Goal: Information Seeking & Learning: Learn about a topic

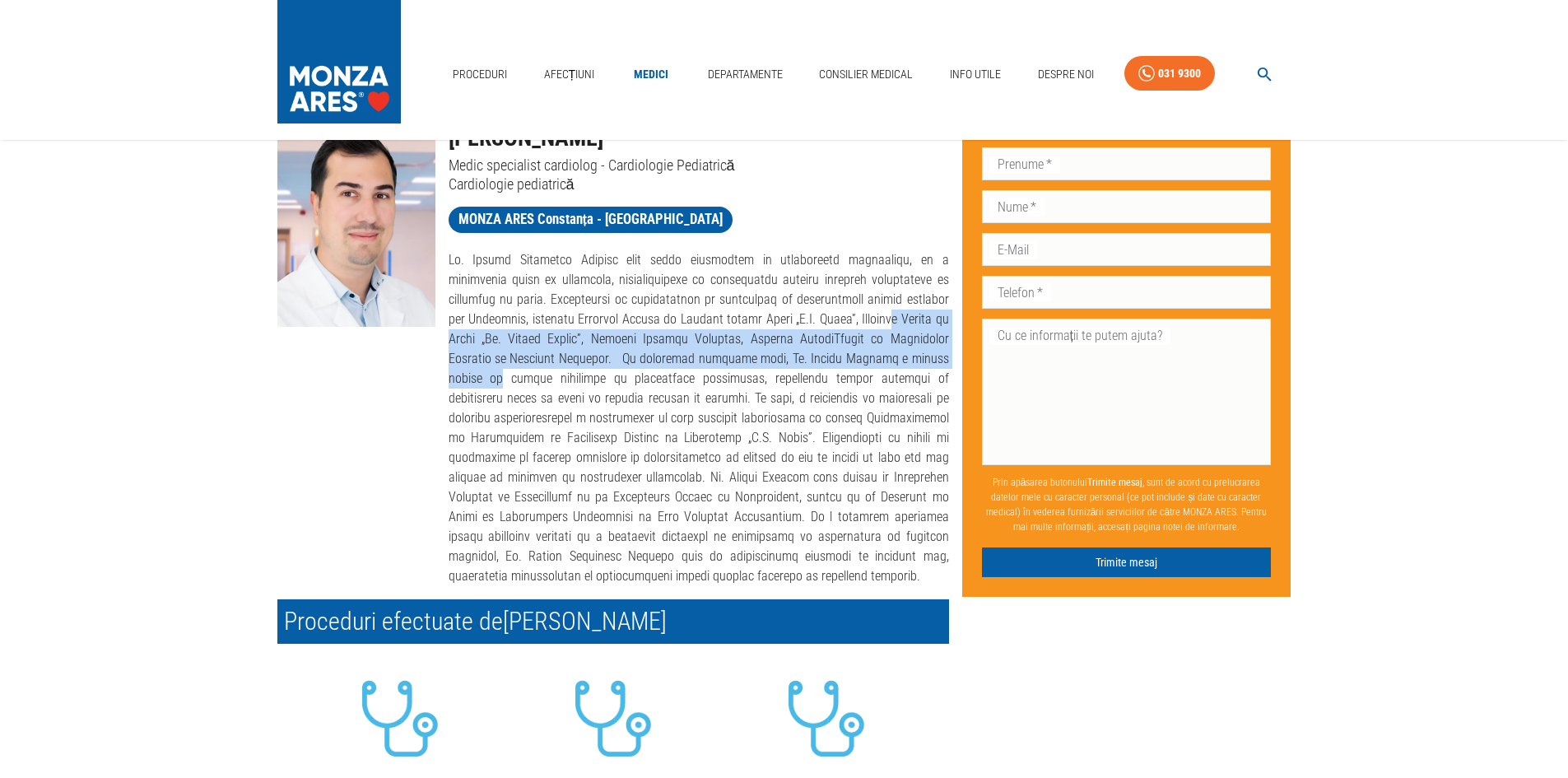
drag, startPoint x: 759, startPoint y: 317, endPoint x: 780, endPoint y: 352, distance: 40.8
click at [780, 352] on p at bounding box center [699, 418] width 500 height 336
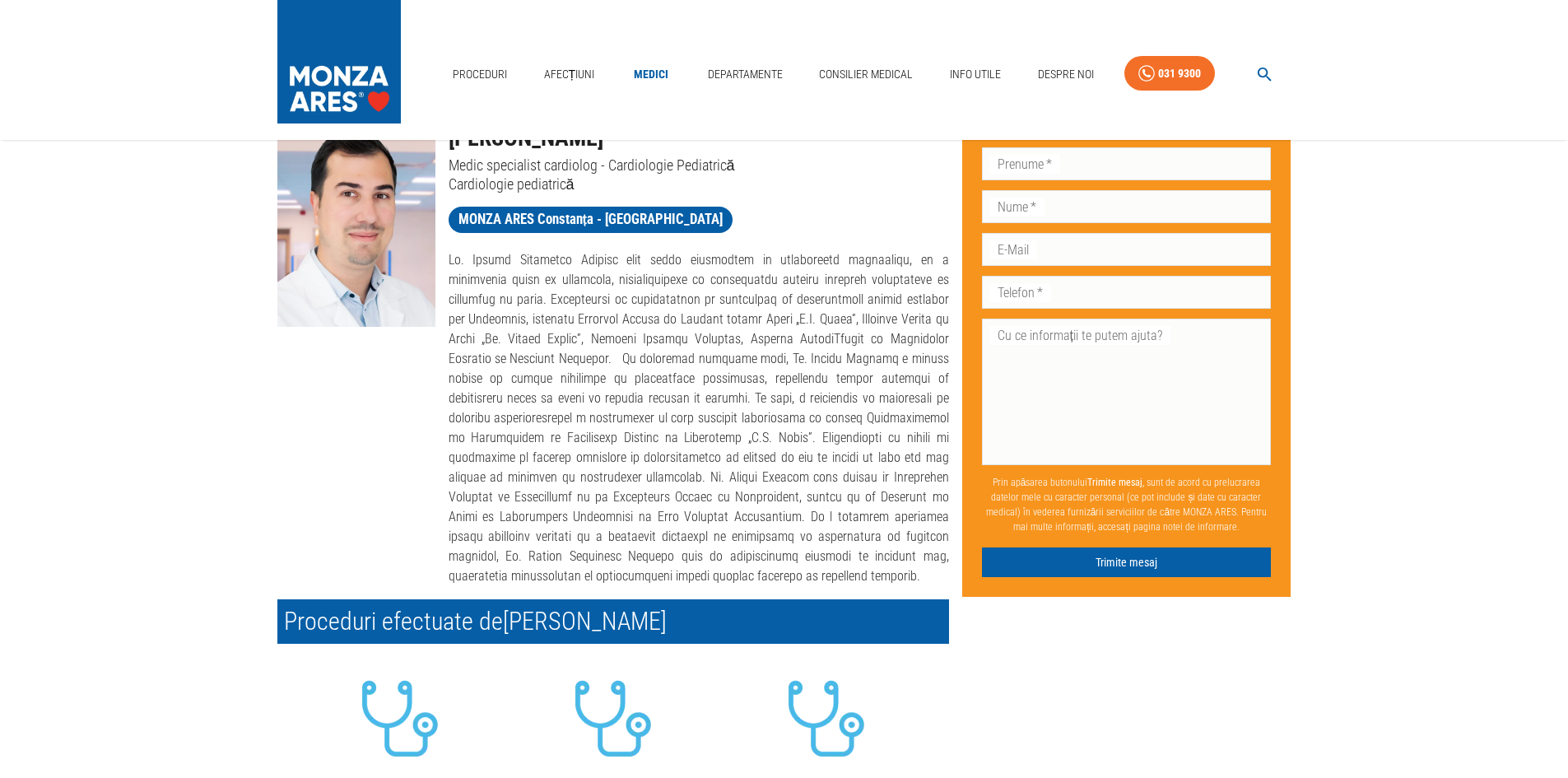
click at [812, 405] on p at bounding box center [699, 418] width 500 height 336
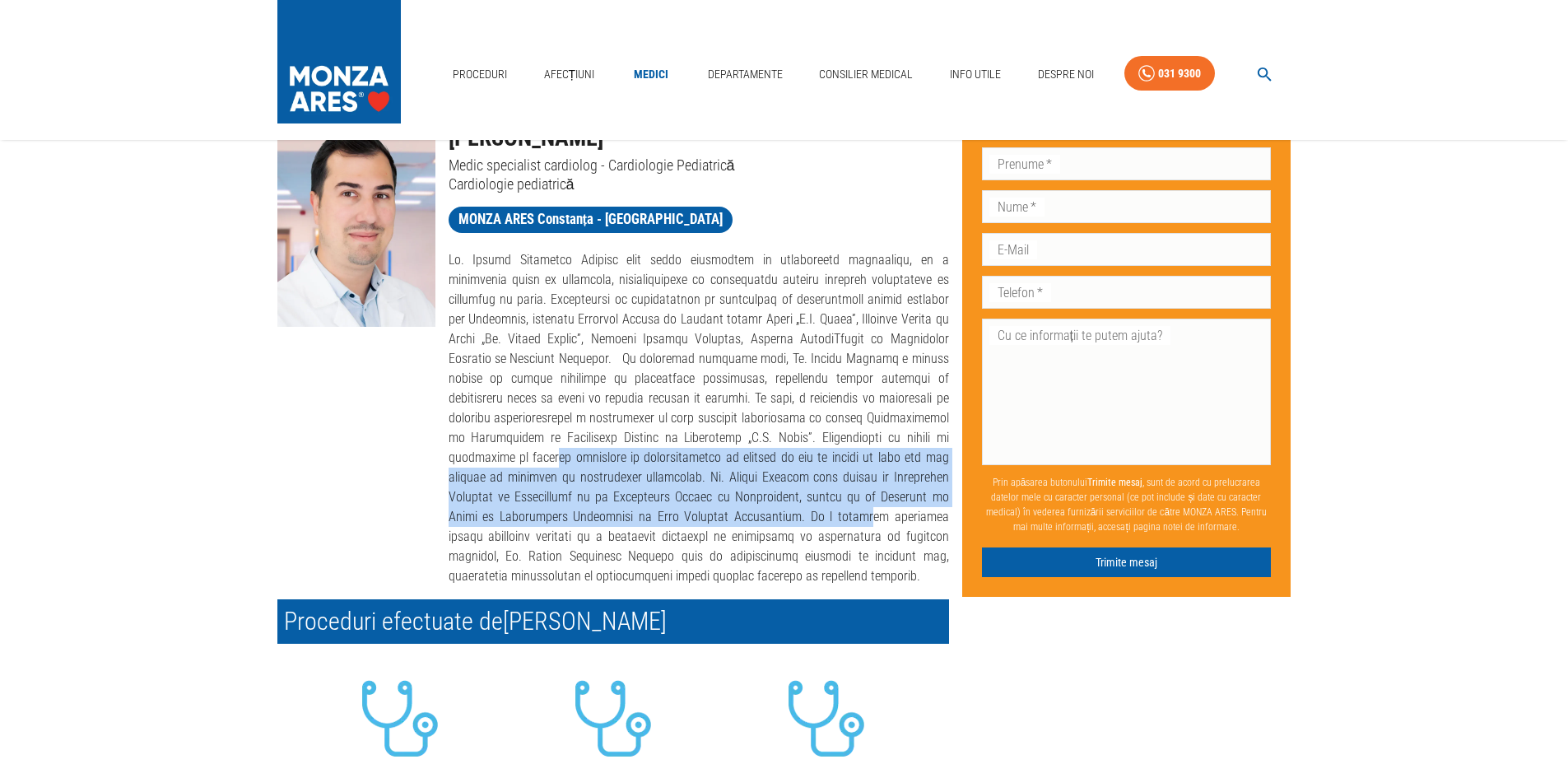
drag, startPoint x: 606, startPoint y: 431, endPoint x: 790, endPoint y: 489, distance: 192.9
click at [790, 489] on p at bounding box center [699, 418] width 500 height 336
click at [677, 462] on p at bounding box center [699, 418] width 500 height 336
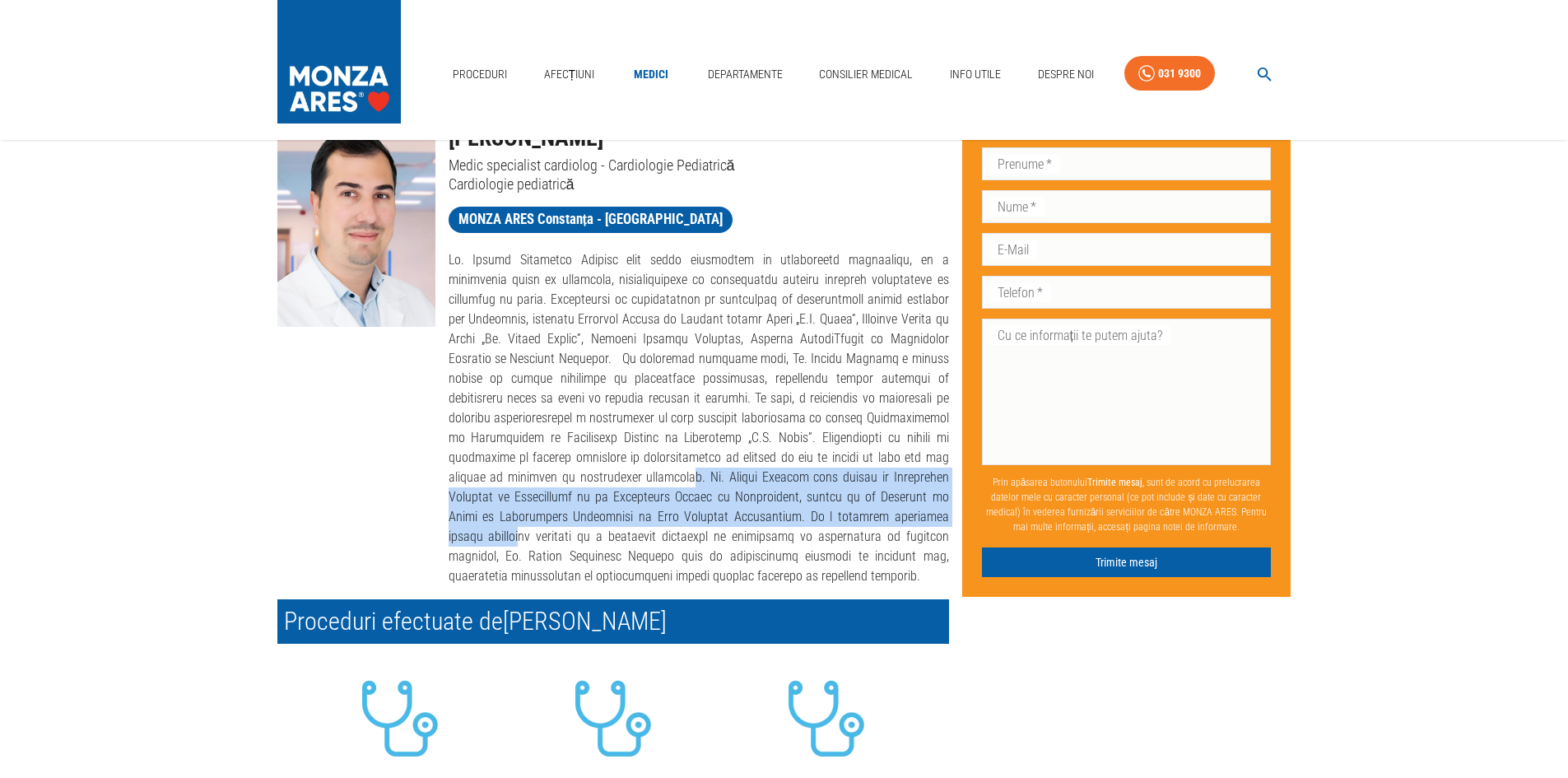
drag, startPoint x: 688, startPoint y: 459, endPoint x: 935, endPoint y: 501, distance: 250.5
click at [935, 501] on p at bounding box center [699, 418] width 500 height 336
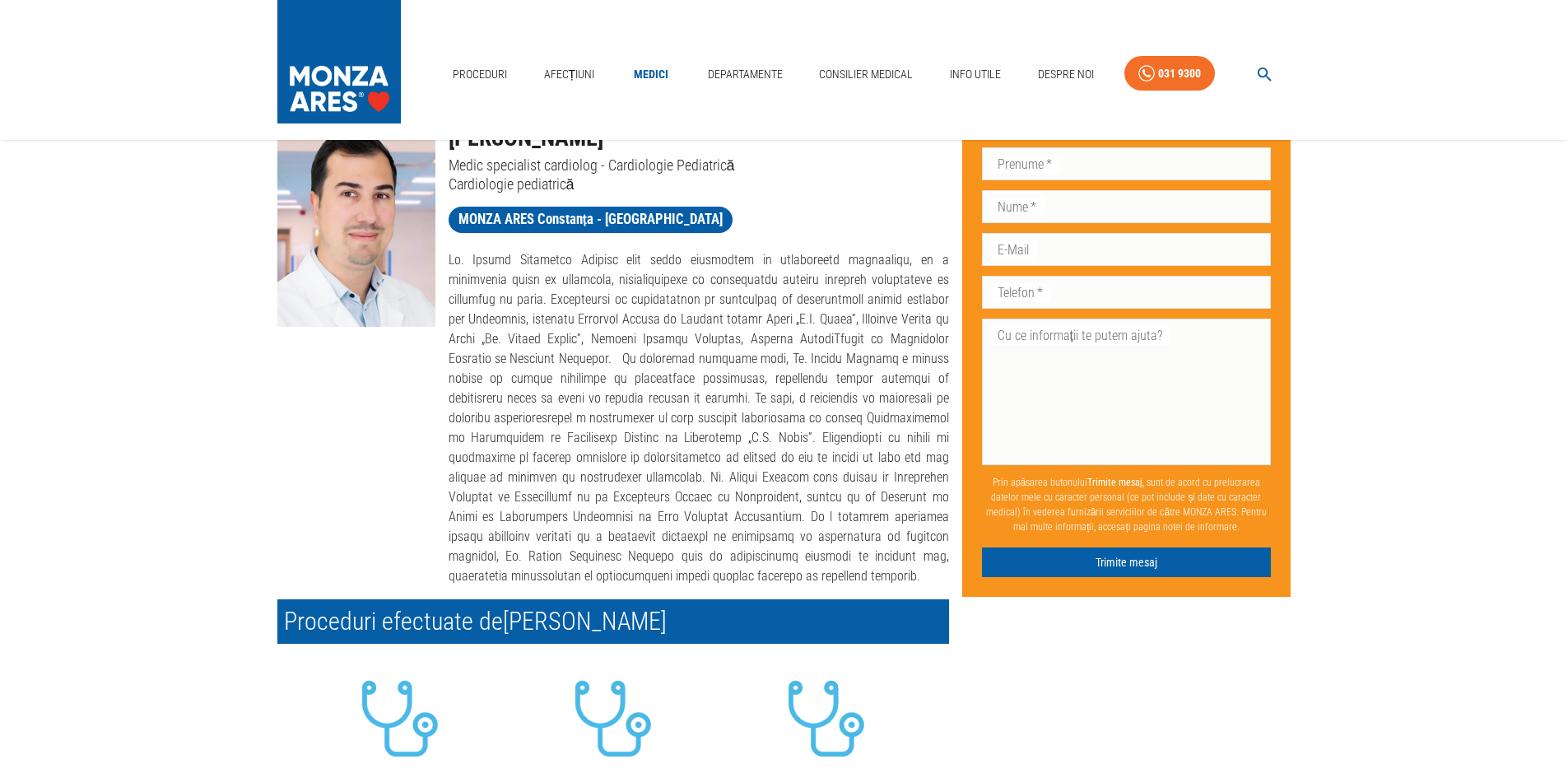
click at [820, 526] on p at bounding box center [699, 418] width 500 height 336
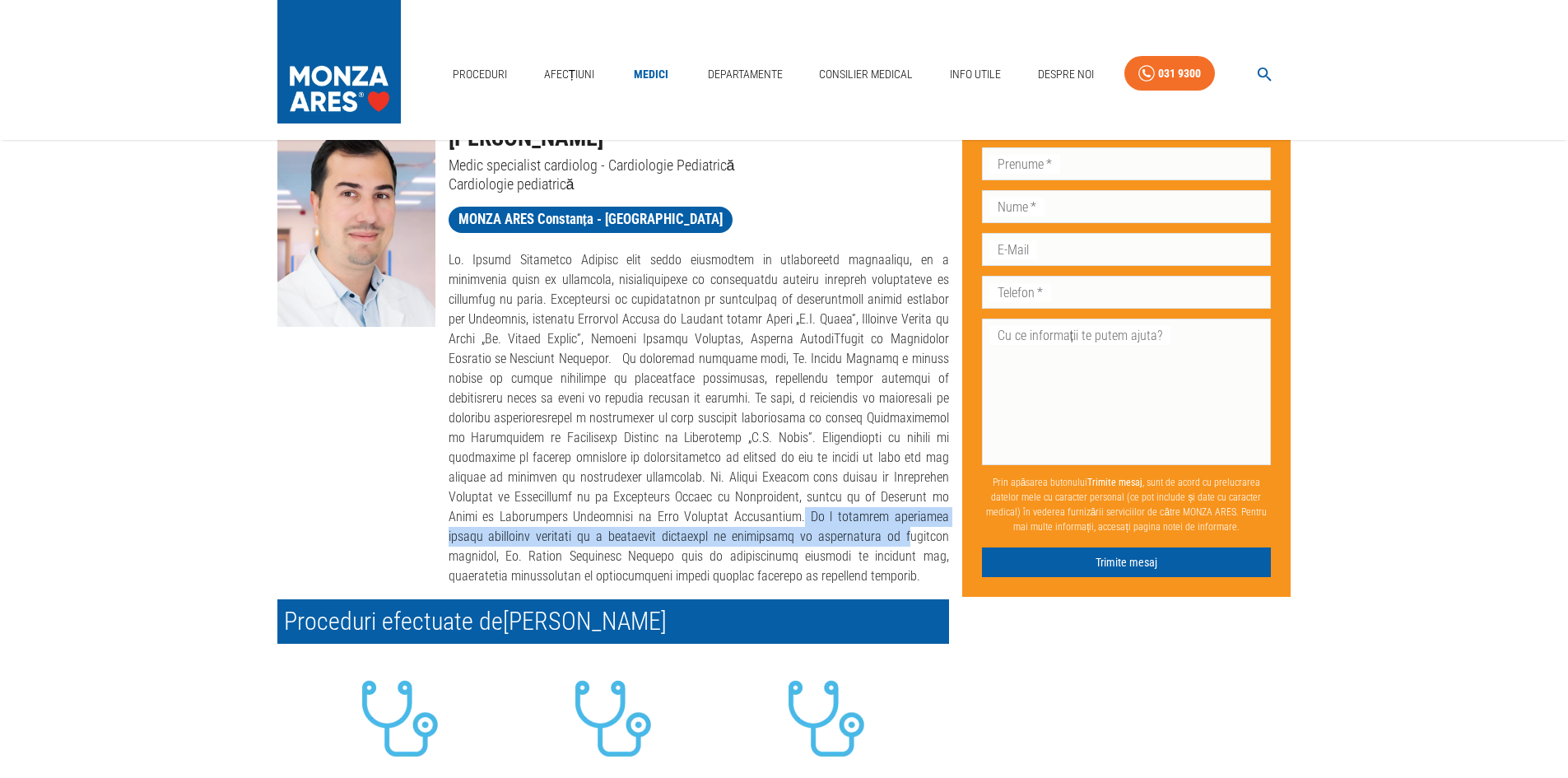
drag, startPoint x: 721, startPoint y: 497, endPoint x: 791, endPoint y: 517, distance: 72.8
click at [791, 517] on p at bounding box center [699, 418] width 500 height 336
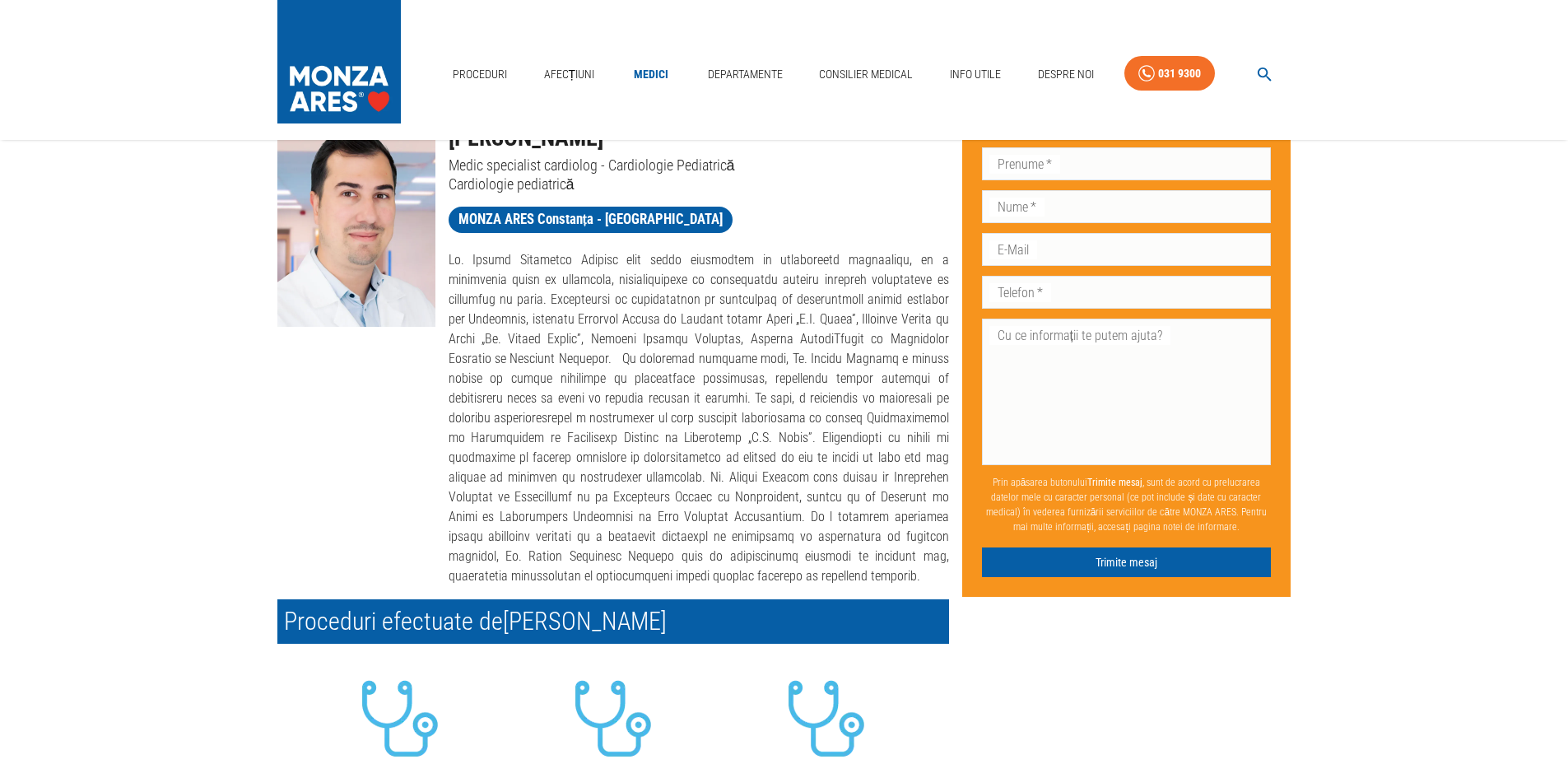
click at [652, 397] on p at bounding box center [699, 418] width 500 height 336
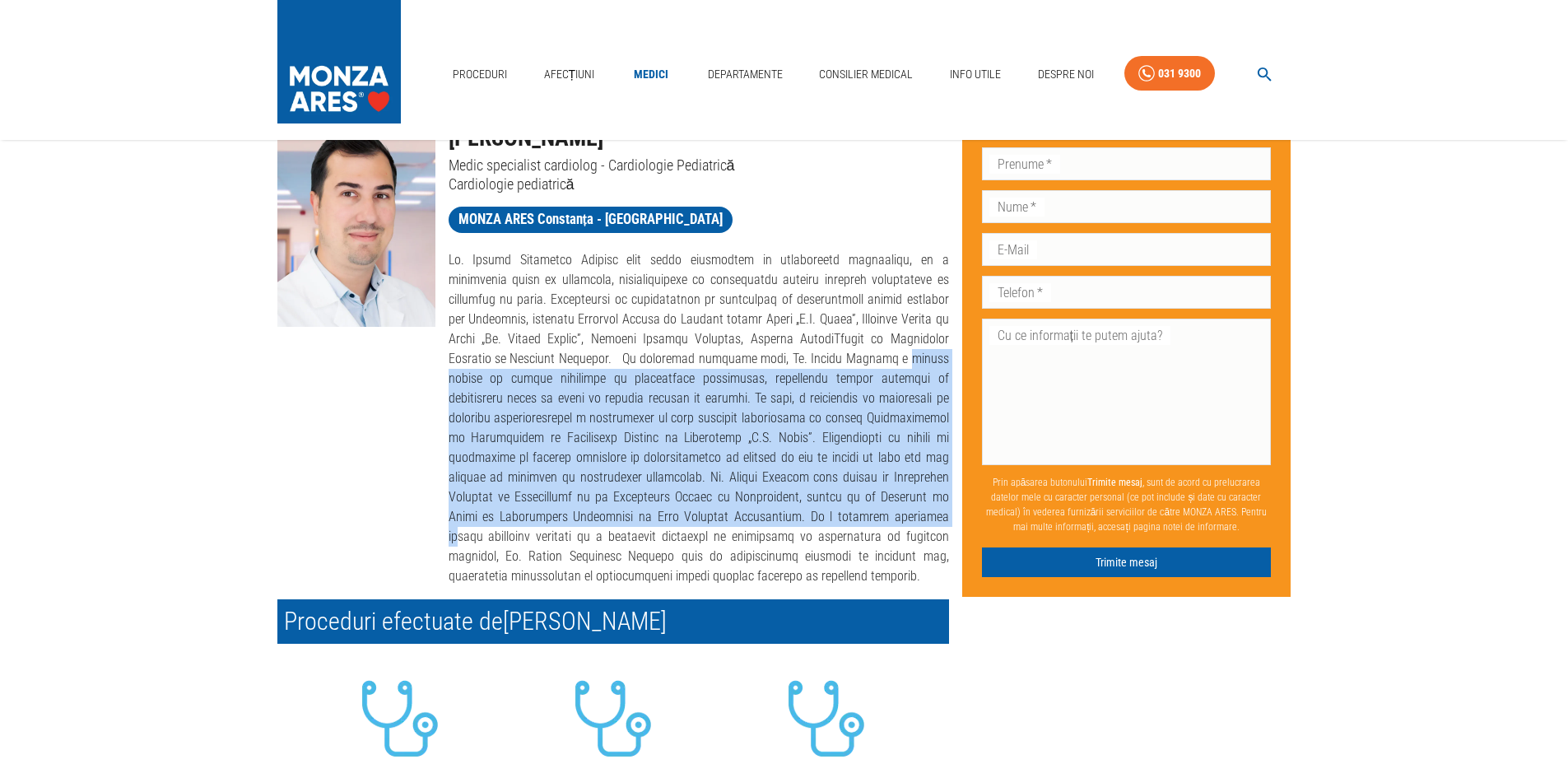
drag, startPoint x: 699, startPoint y: 354, endPoint x: 874, endPoint y: 502, distance: 229.2
click at [874, 502] on p at bounding box center [699, 418] width 500 height 336
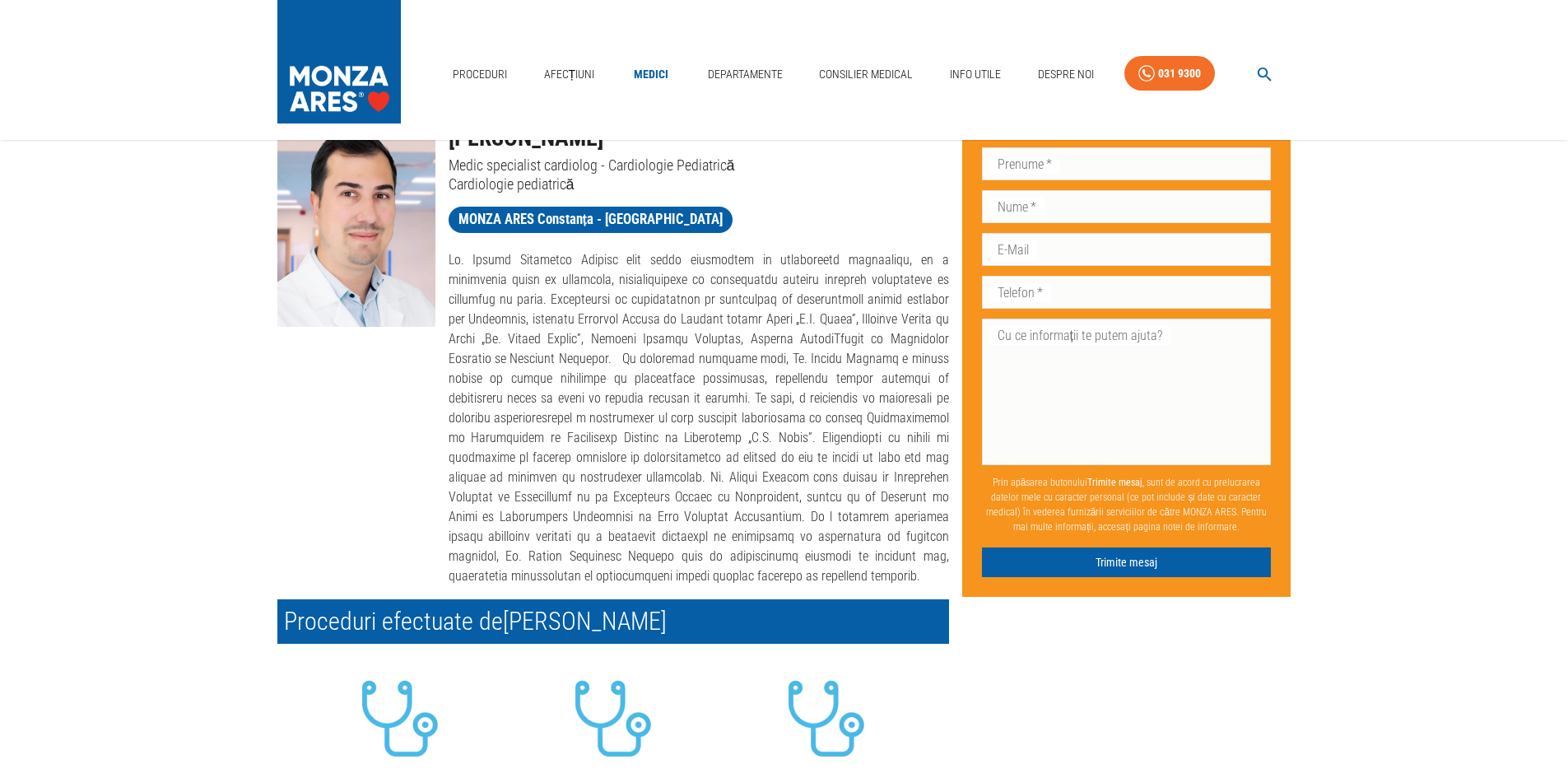
click at [627, 318] on p at bounding box center [699, 418] width 500 height 336
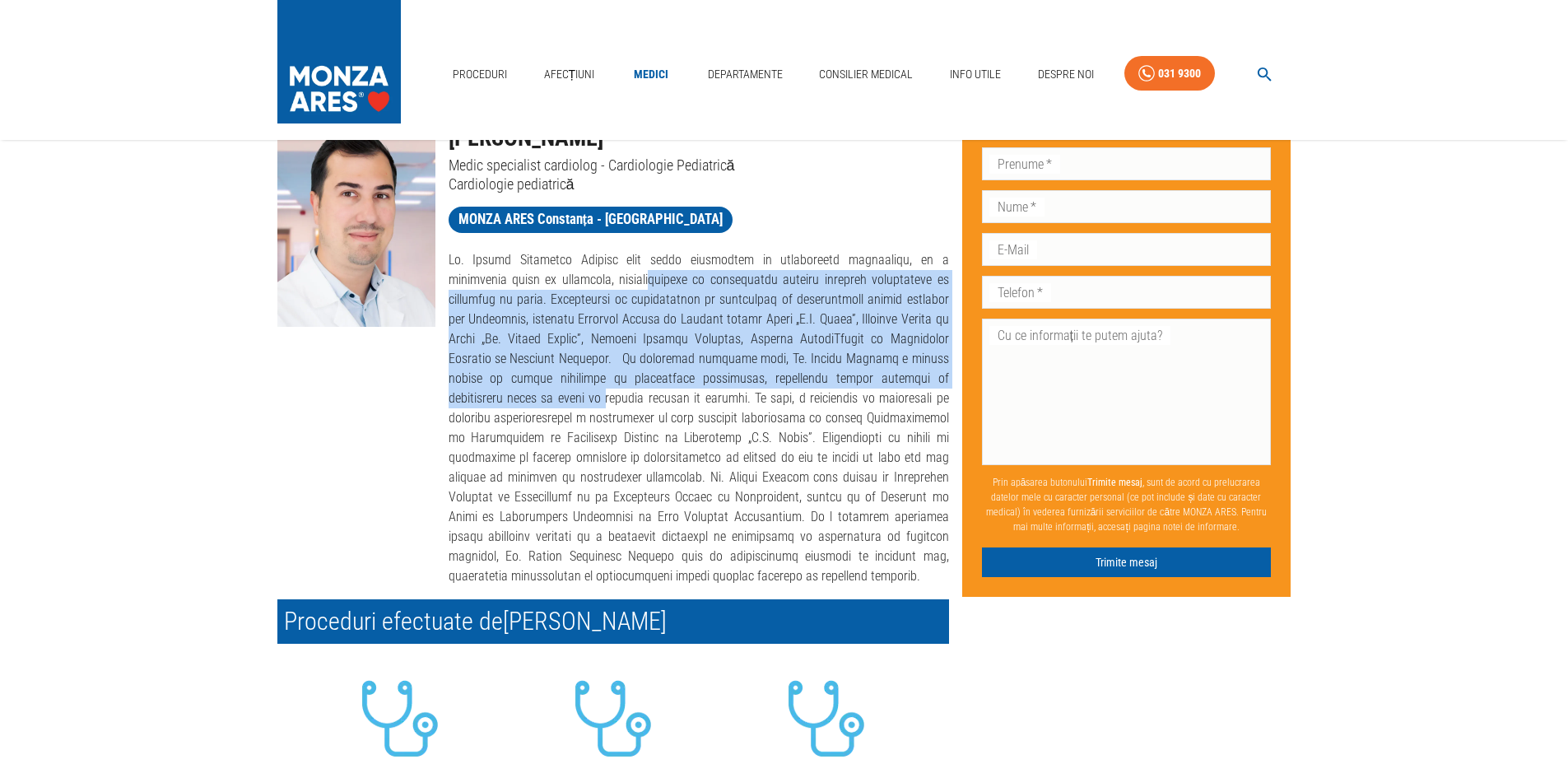
drag, startPoint x: 561, startPoint y: 288, endPoint x: 804, endPoint y: 381, distance: 260.2
click at [804, 381] on p at bounding box center [699, 418] width 500 height 336
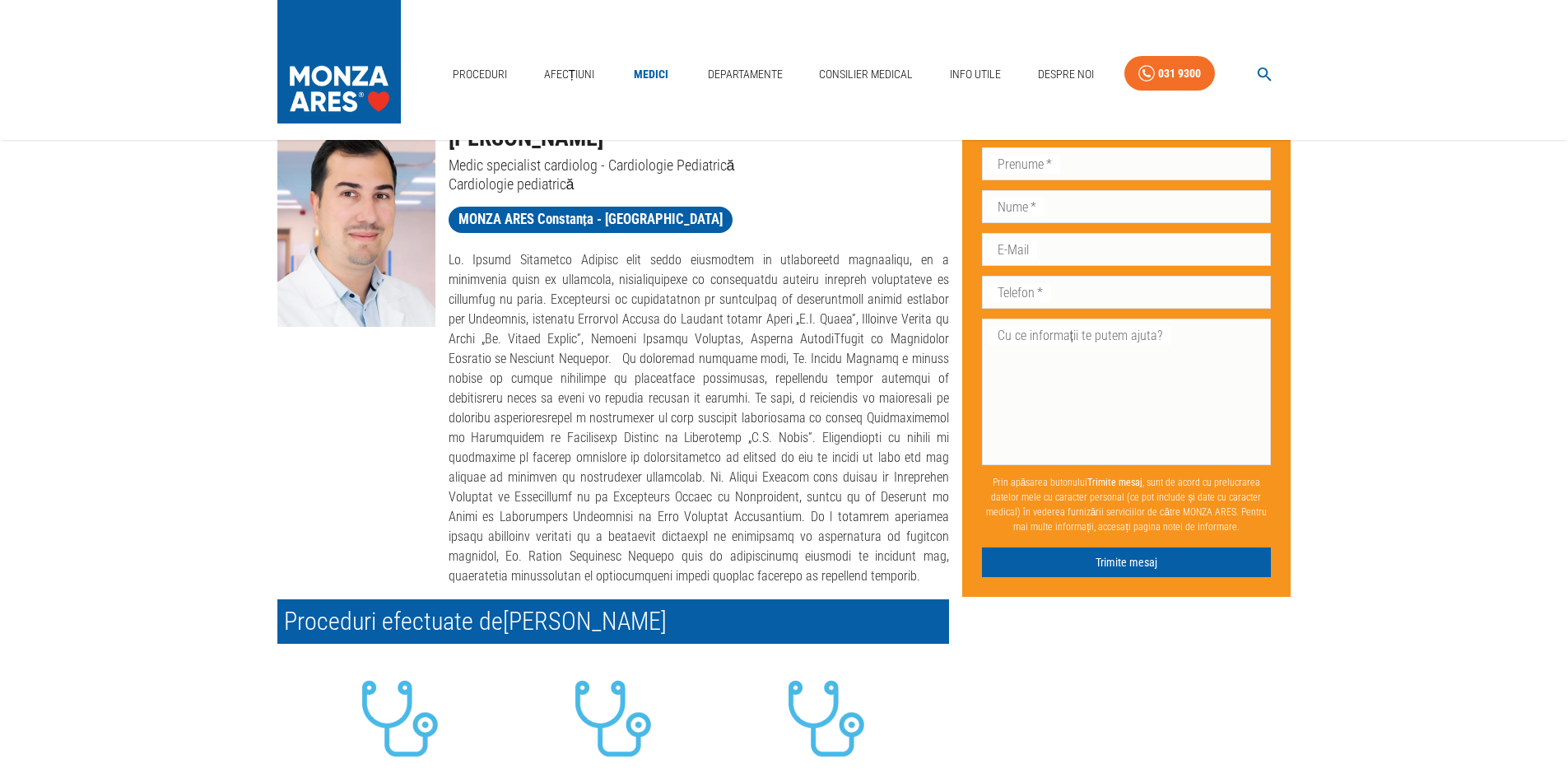
click at [814, 406] on p at bounding box center [699, 418] width 500 height 336
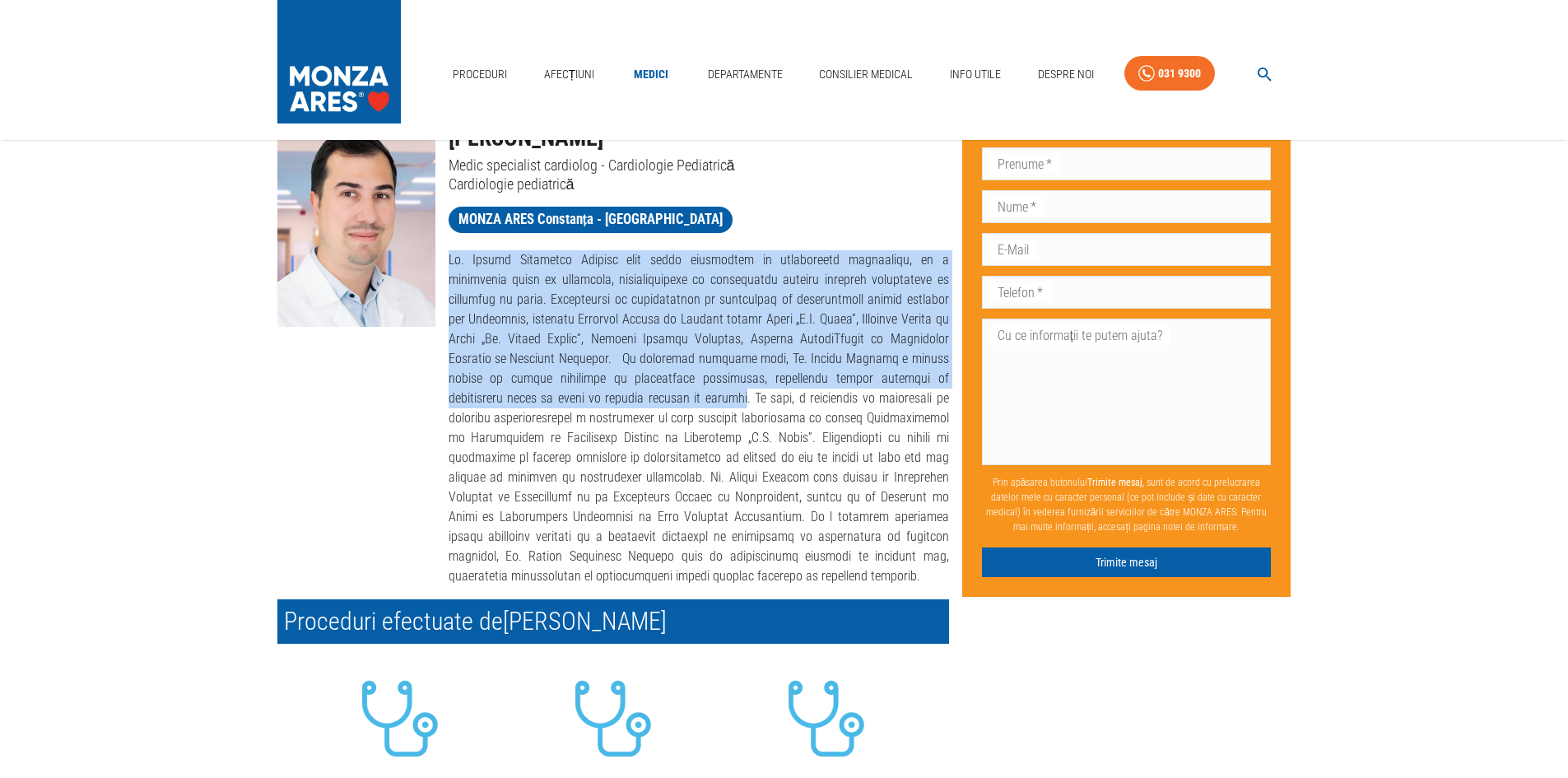
drag, startPoint x: 933, startPoint y: 379, endPoint x: 446, endPoint y: 258, distance: 501.8
click at [446, 258] on div at bounding box center [692, 412] width 514 height 349
